Goal: Task Accomplishment & Management: Complete application form

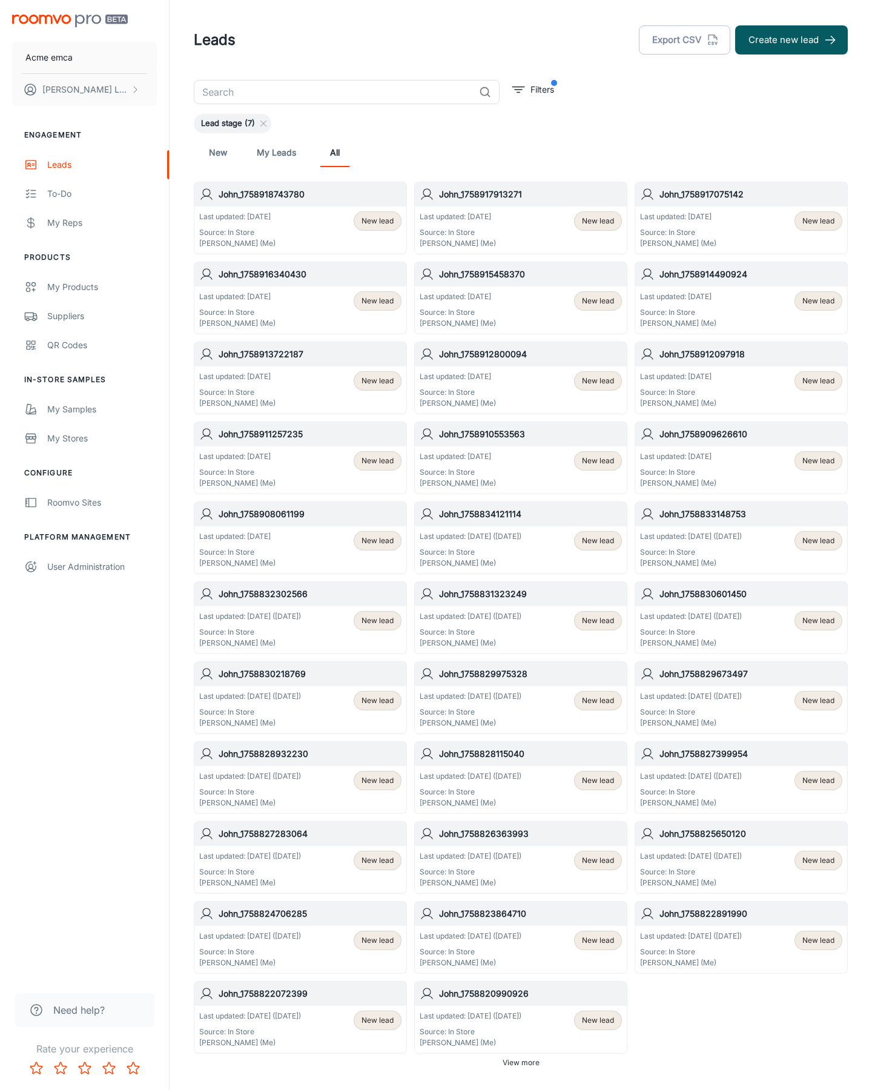
click at [792, 40] on button "Create new lead" at bounding box center [791, 39] width 113 height 29
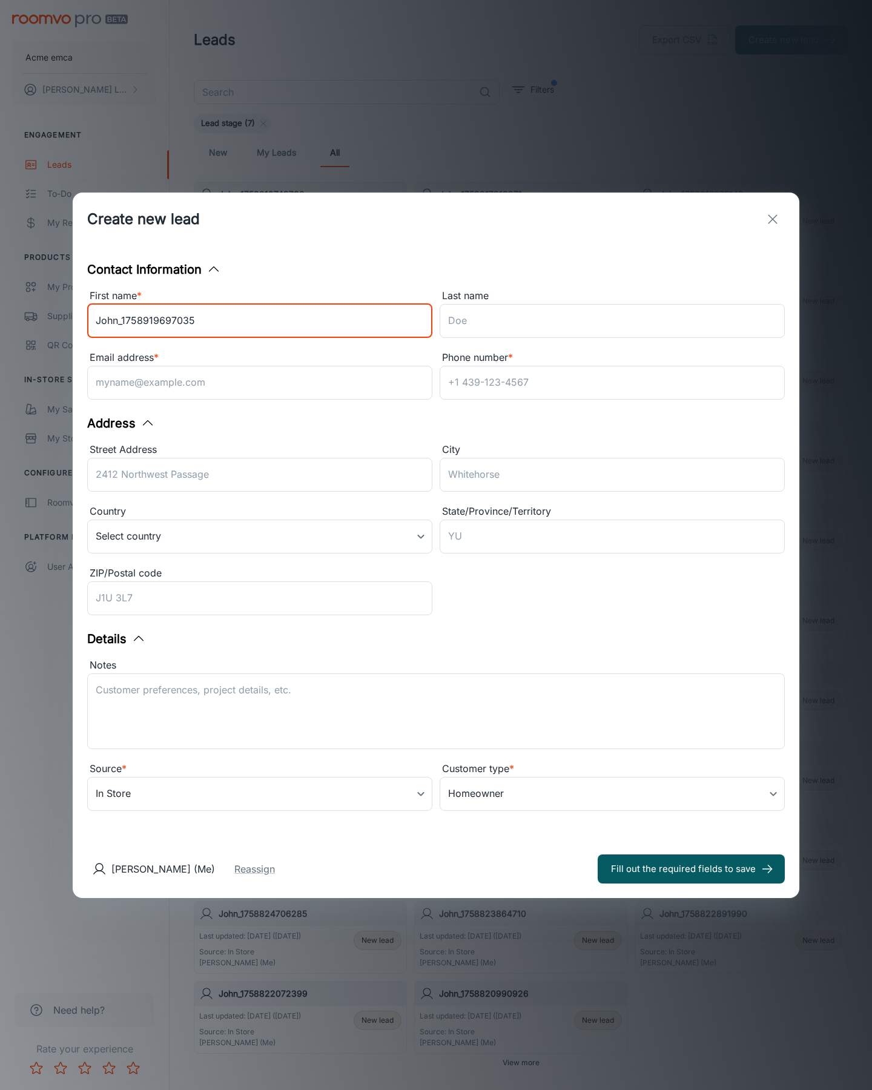
type input "John_1758919697035"
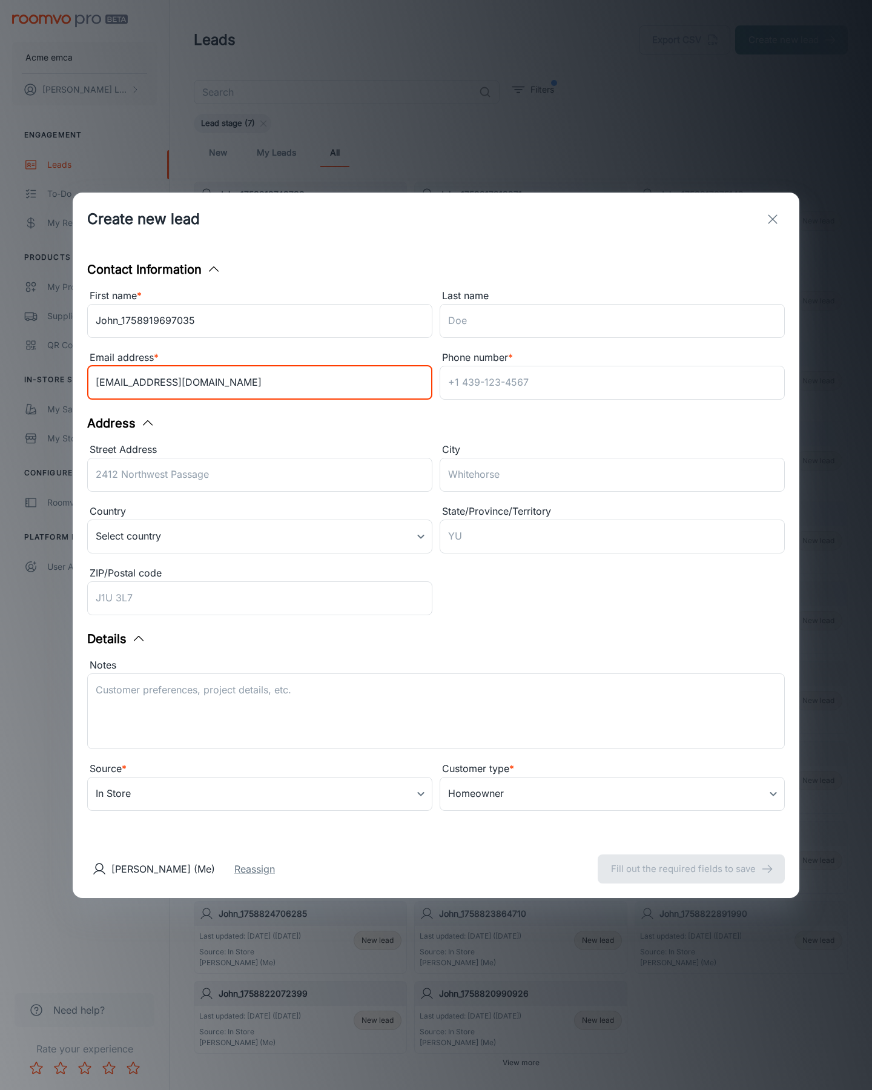
type input "[EMAIL_ADDRESS][DOMAIN_NAME]"
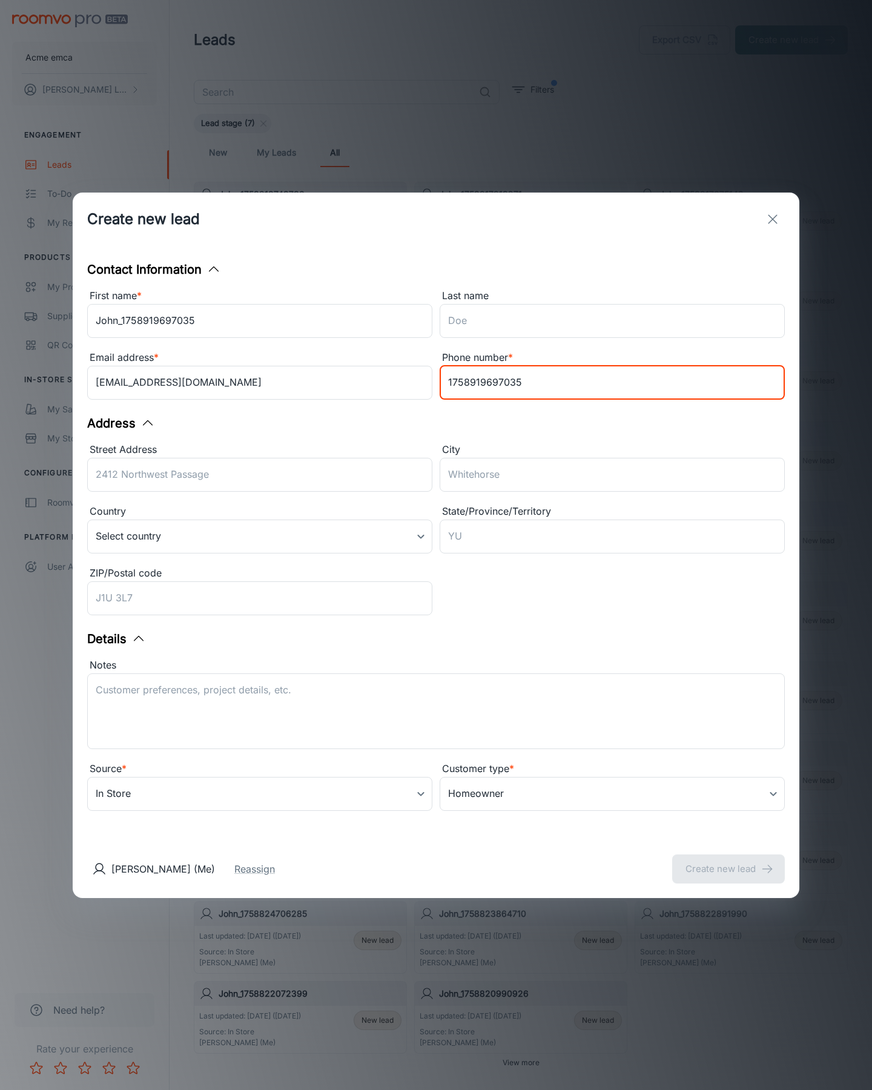
type input "1758919697035"
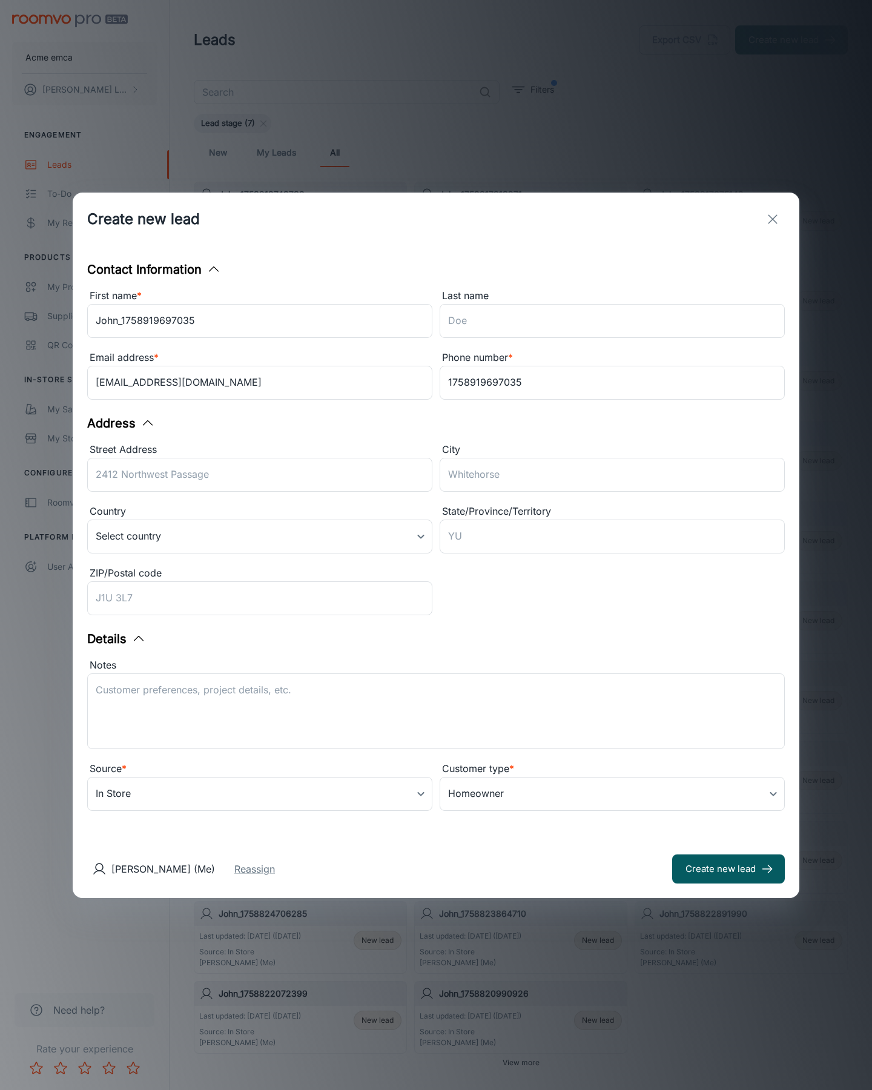
click at [729, 869] on button "Create new lead" at bounding box center [728, 869] width 113 height 29
